Goal: Task Accomplishment & Management: Use online tool/utility

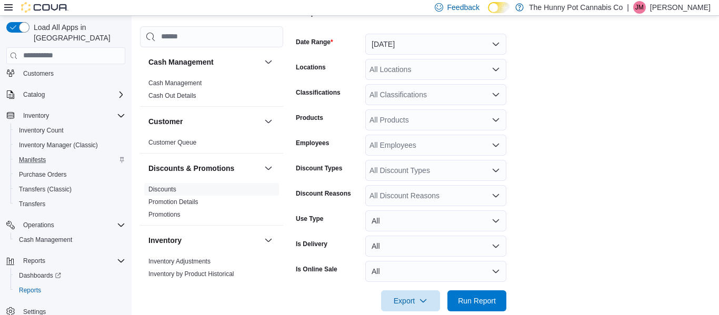
scroll to position [174, 0]
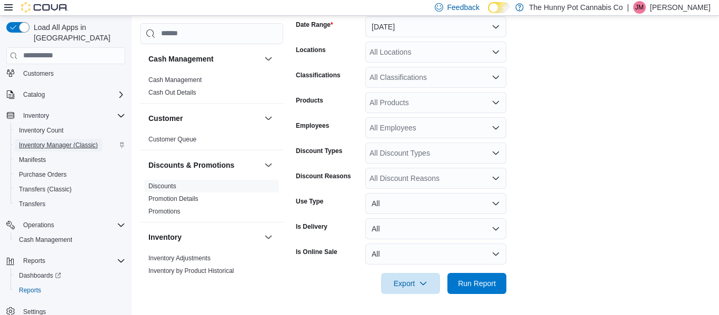
click at [65, 141] on span "Inventory Manager (Classic)" at bounding box center [58, 145] width 79 height 8
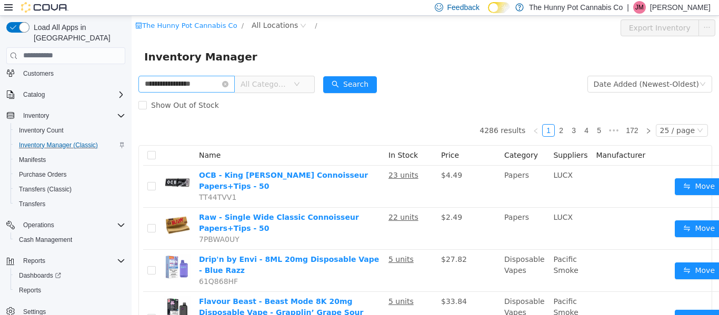
type input "**********"
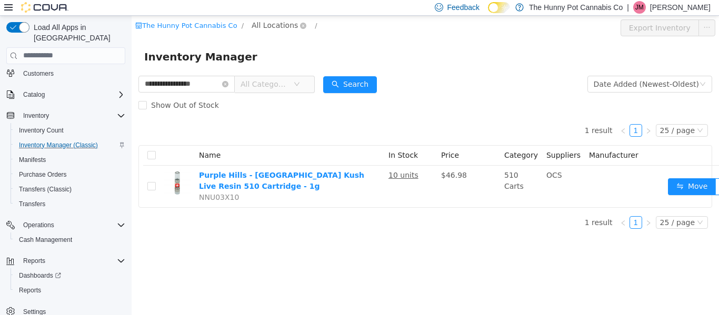
click at [279, 24] on span "All Locations" at bounding box center [275, 25] width 46 height 12
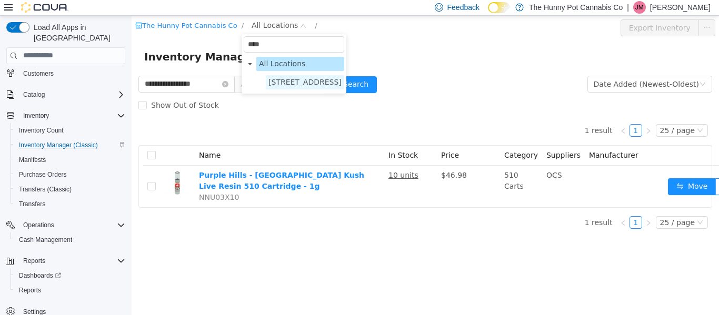
type input "****"
click at [306, 87] on span "[STREET_ADDRESS]" at bounding box center [305, 82] width 78 height 14
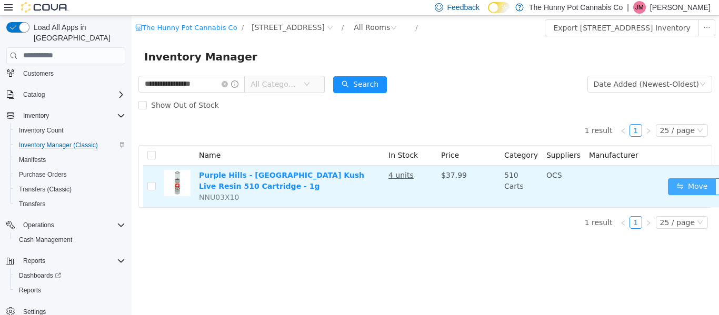
click at [687, 189] on button "Move" at bounding box center [692, 186] width 48 height 17
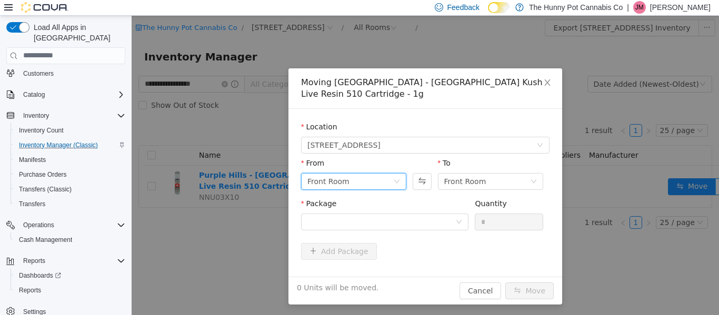
click at [388, 183] on div "Front Room" at bounding box center [350, 181] width 86 height 16
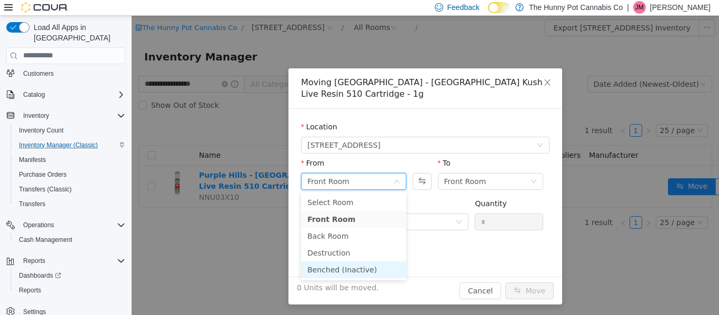
click at [344, 270] on li "Benched (Inactive)" at bounding box center [353, 269] width 105 height 17
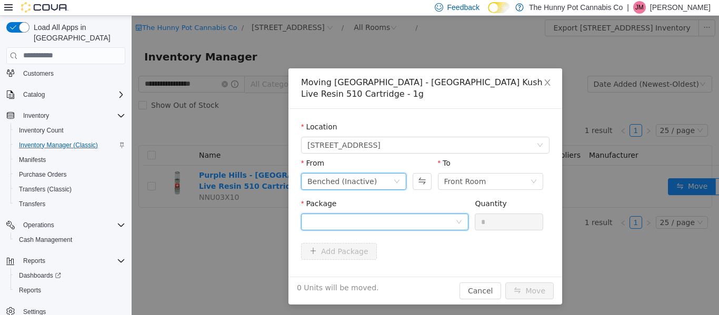
click at [411, 217] on div at bounding box center [381, 222] width 148 height 16
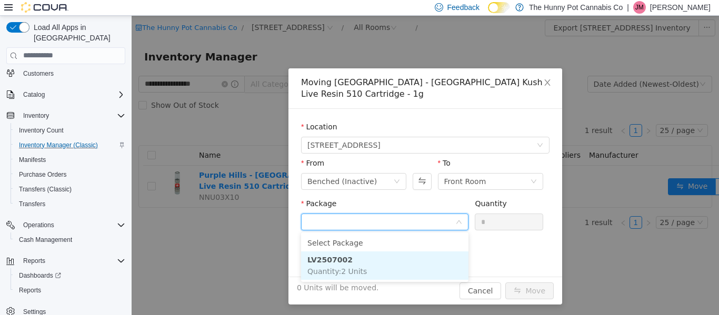
click at [368, 267] on li "LV2507002 Quantity : 2 Units" at bounding box center [384, 265] width 167 height 28
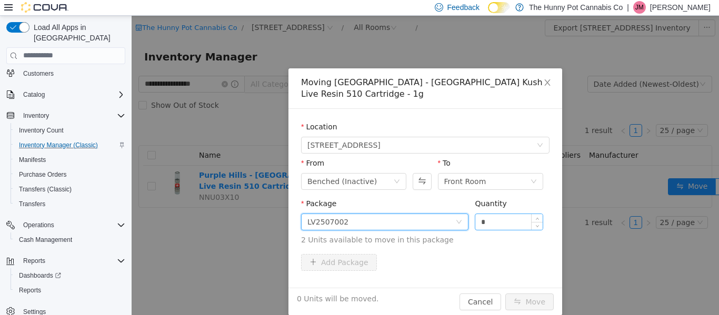
click at [494, 219] on input "*" at bounding box center [508, 222] width 67 height 16
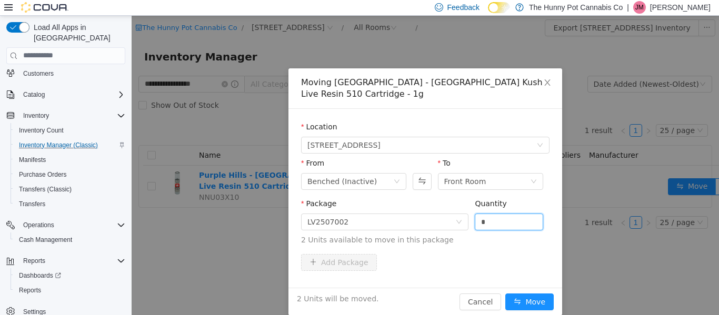
type input "*"
click at [541, 193] on div "To Front Room" at bounding box center [490, 175] width 105 height 36
click at [538, 184] on div "Front Room" at bounding box center [490, 181] width 105 height 17
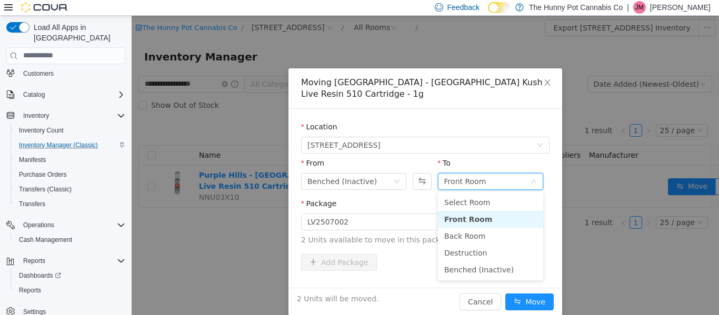
click at [501, 218] on li "Front Room" at bounding box center [490, 218] width 105 height 17
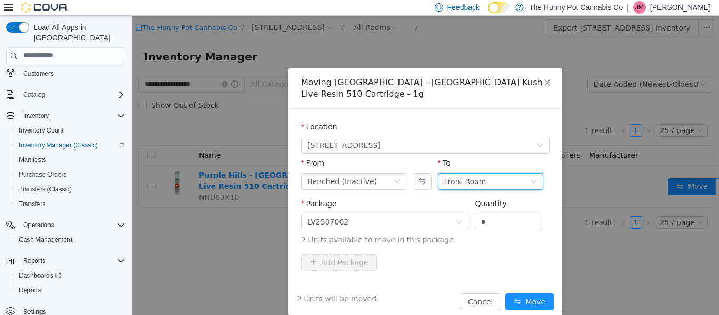
click at [547, 195] on div "From Benched (Inactive) To Front Room" at bounding box center [425, 177] width 248 height 41
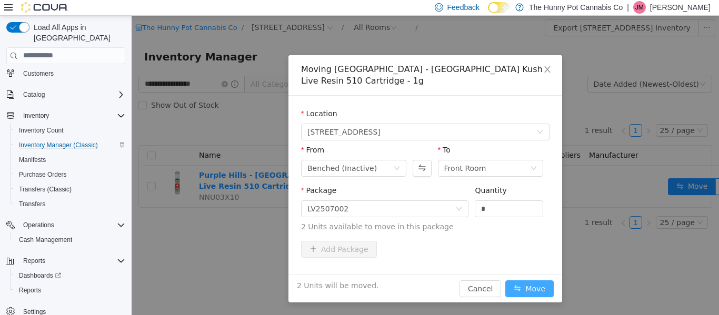
click at [528, 289] on button "Move" at bounding box center [529, 288] width 48 height 17
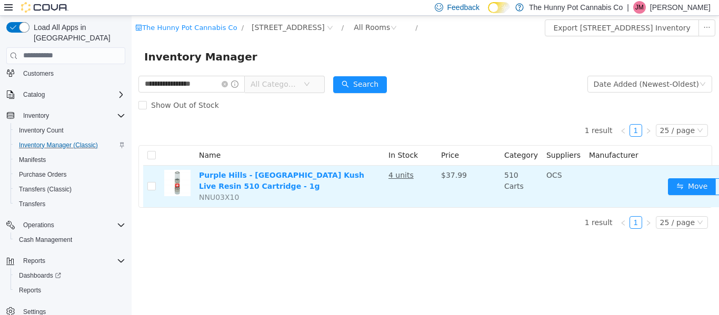
click at [588, 177] on td at bounding box center [624, 186] width 79 height 42
